Goal: Task Accomplishment & Management: Manage account settings

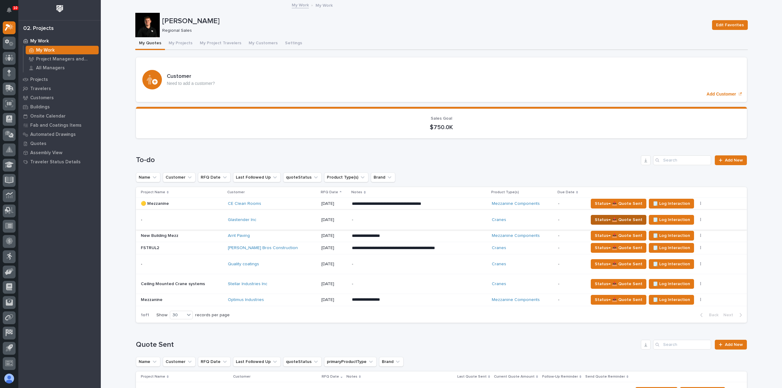
click at [614, 221] on span "Status→ 📤 Quote Sent" at bounding box center [618, 219] width 48 height 7
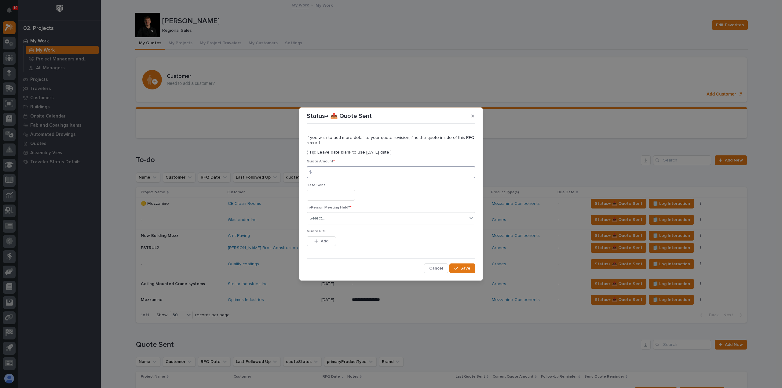
click at [377, 169] on input at bounding box center [391, 172] width 169 height 12
click at [347, 172] on input at bounding box center [391, 172] width 169 height 12
type input "26493"
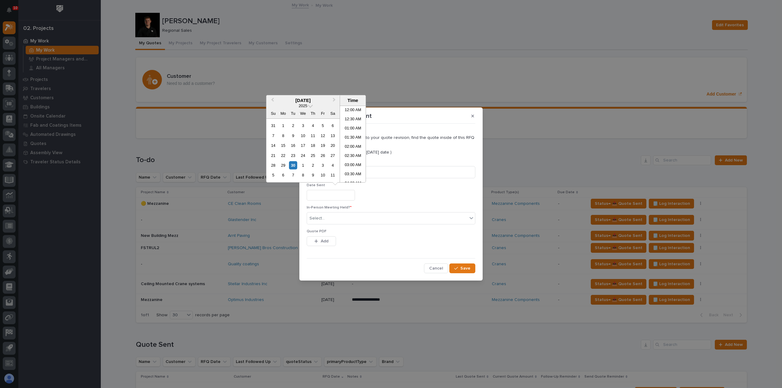
click at [335, 197] on input "text" at bounding box center [331, 195] width 48 height 11
click at [292, 166] on div "30" at bounding box center [293, 165] width 8 height 8
type input "**********"
click at [325, 217] on div "Select..." at bounding box center [387, 218] width 160 height 10
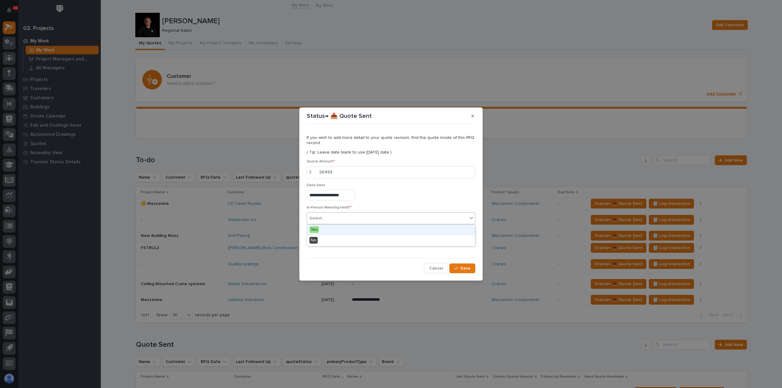
click at [327, 231] on div "Yes" at bounding box center [391, 230] width 168 height 11
click at [324, 241] on span "Add" at bounding box center [325, 240] width 8 height 5
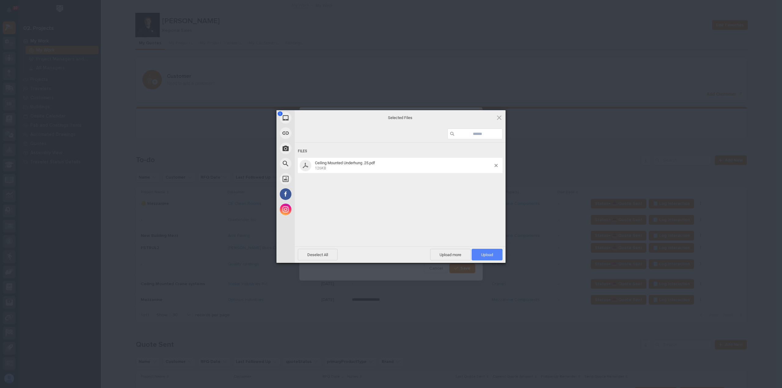
click at [484, 254] on span "Upload 1" at bounding box center [487, 254] width 12 height 5
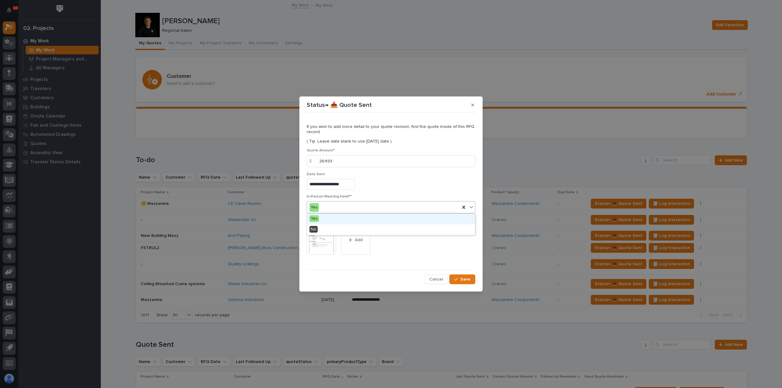
click at [323, 207] on div "Yes" at bounding box center [383, 207] width 153 height 10
click at [333, 228] on div "No" at bounding box center [391, 229] width 168 height 11
click at [465, 279] on span "Save" at bounding box center [465, 279] width 10 height 5
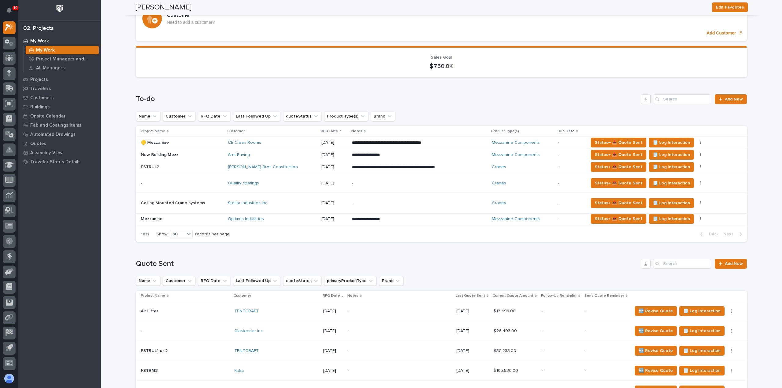
scroll to position [31, 0]
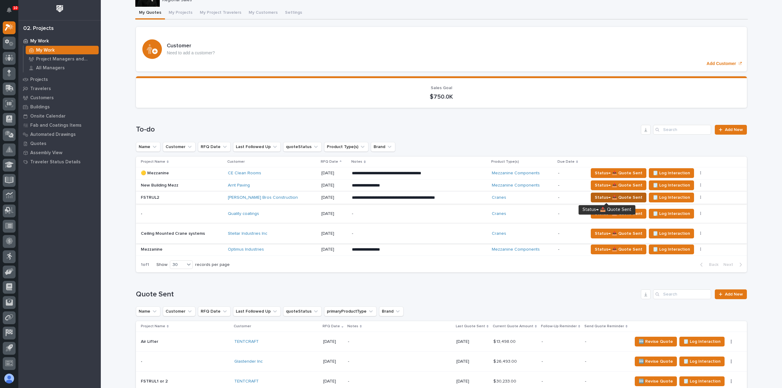
click at [611, 197] on span "Status→ 📤 Quote Sent" at bounding box center [618, 197] width 48 height 7
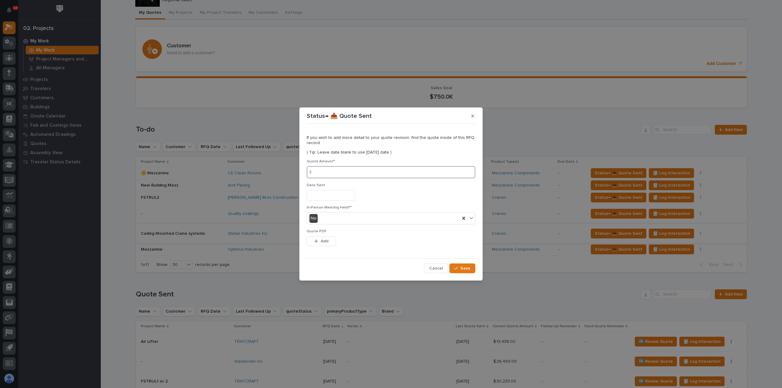
click at [408, 175] on input at bounding box center [391, 172] width 169 height 12
click at [326, 171] on input at bounding box center [391, 172] width 169 height 12
type input "34764"
click at [325, 194] on input "text" at bounding box center [331, 195] width 48 height 11
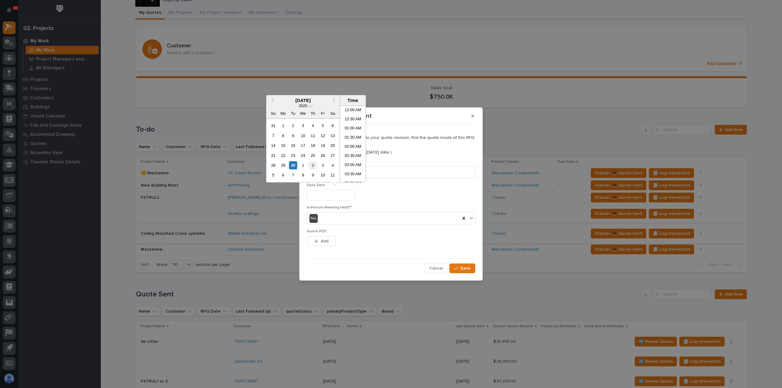
scroll to position [241, 0]
click at [293, 165] on div "30" at bounding box center [293, 165] width 8 height 8
type input "**********"
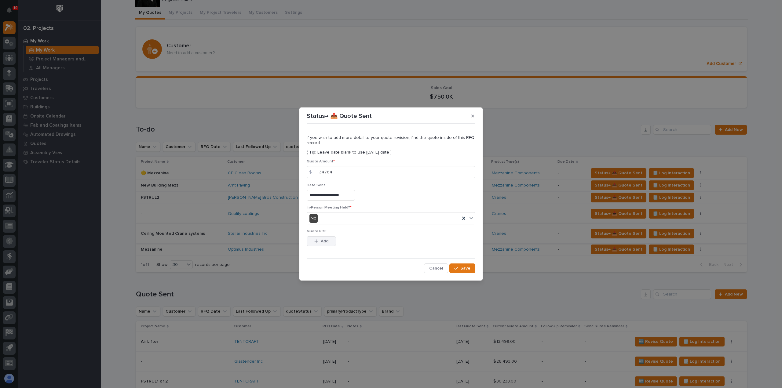
click at [318, 241] on div "button" at bounding box center [317, 241] width 6 height 4
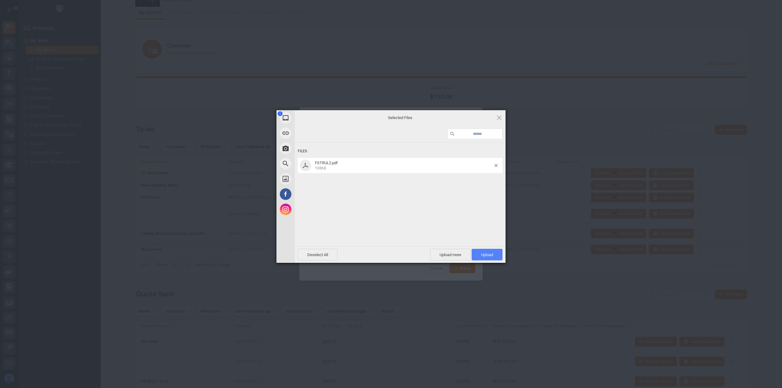
click at [480, 252] on span "Upload 1" at bounding box center [486, 255] width 31 height 12
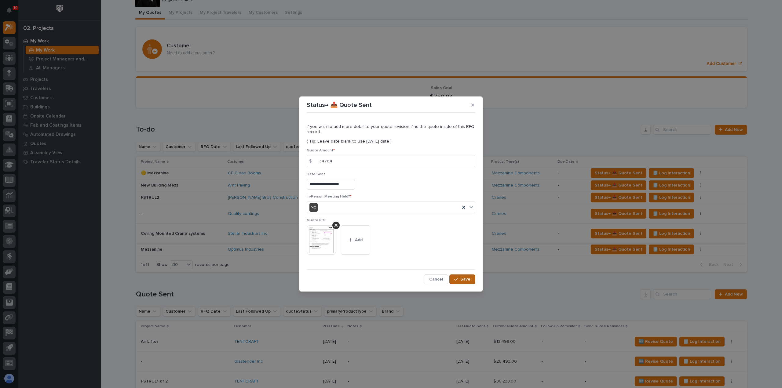
click at [469, 282] on button "Save" at bounding box center [462, 279] width 26 height 10
